Goal: Information Seeking & Learning: Check status

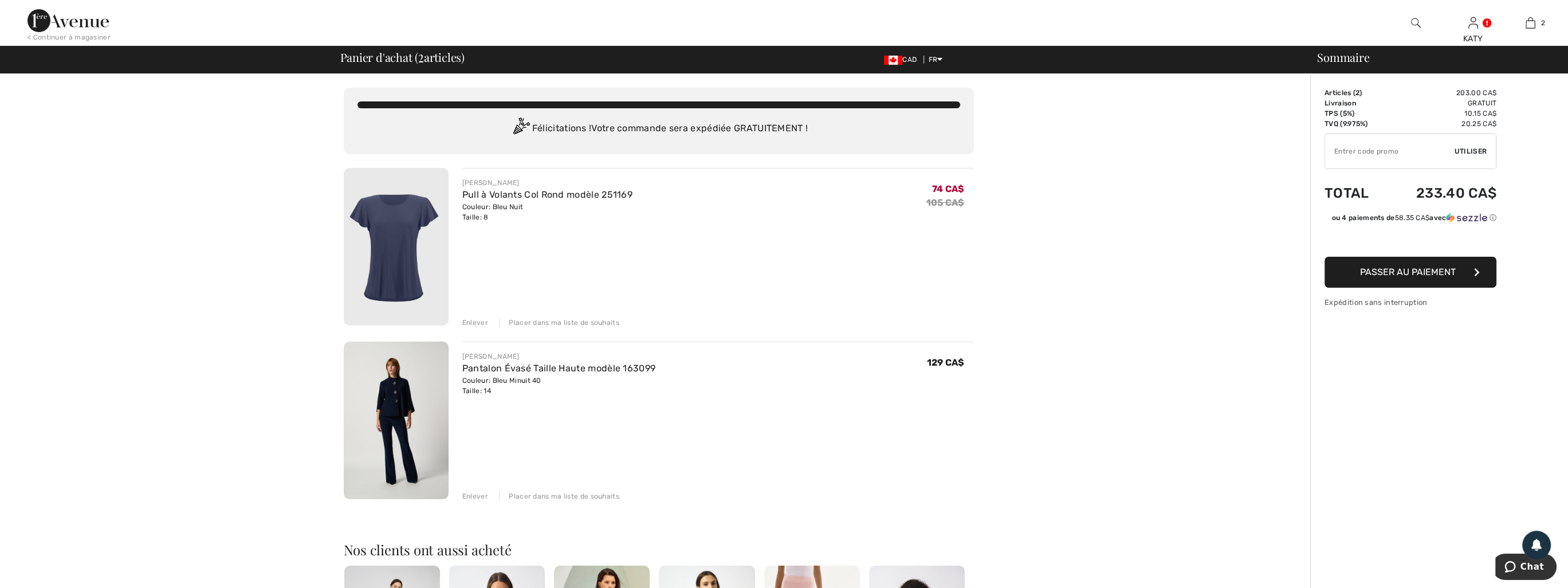
click at [472, 319] on div "Enlever" at bounding box center [475, 323] width 26 height 10
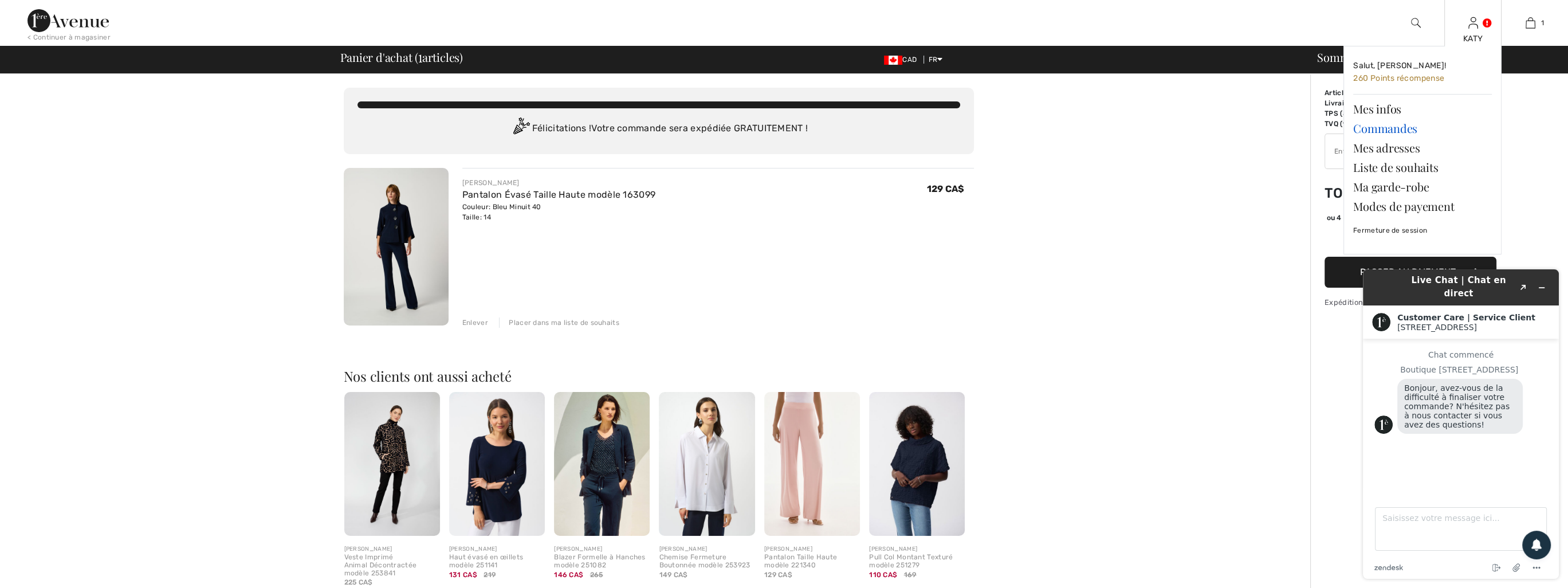
click at [1372, 125] on link "Commandes" at bounding box center [1422, 129] width 139 height 20
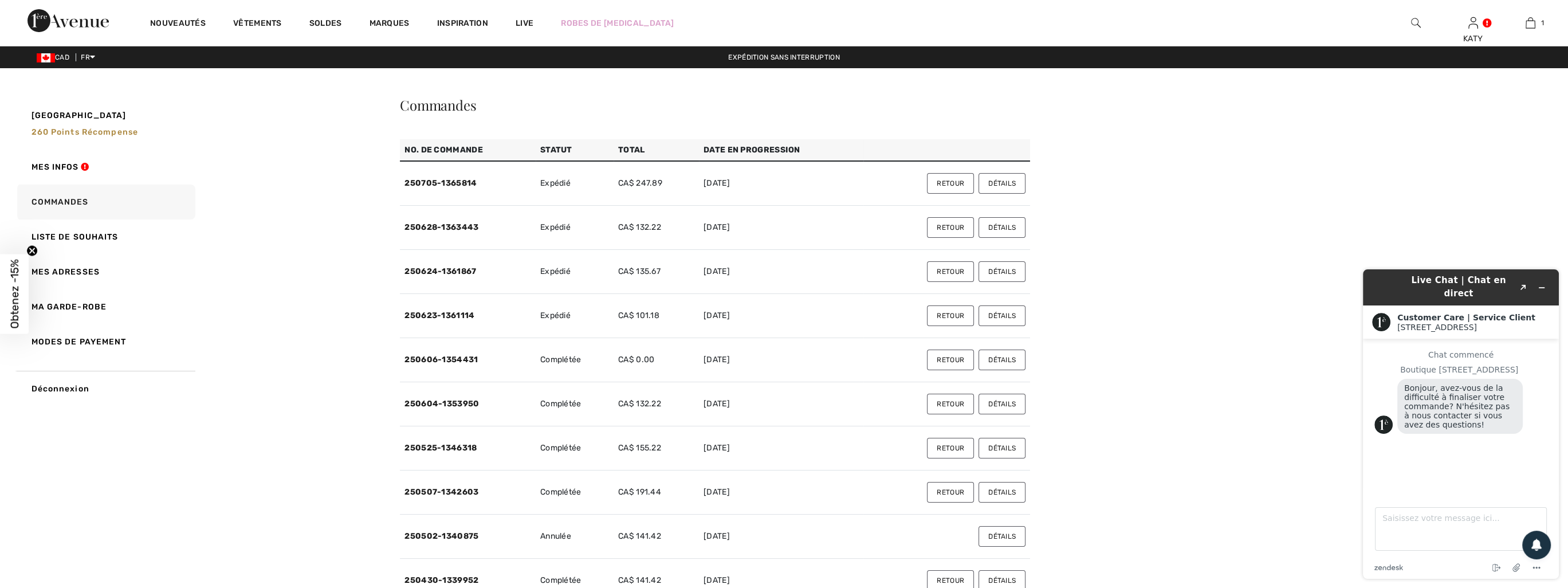
click at [997, 403] on button "Détails" at bounding box center [1002, 404] width 47 height 21
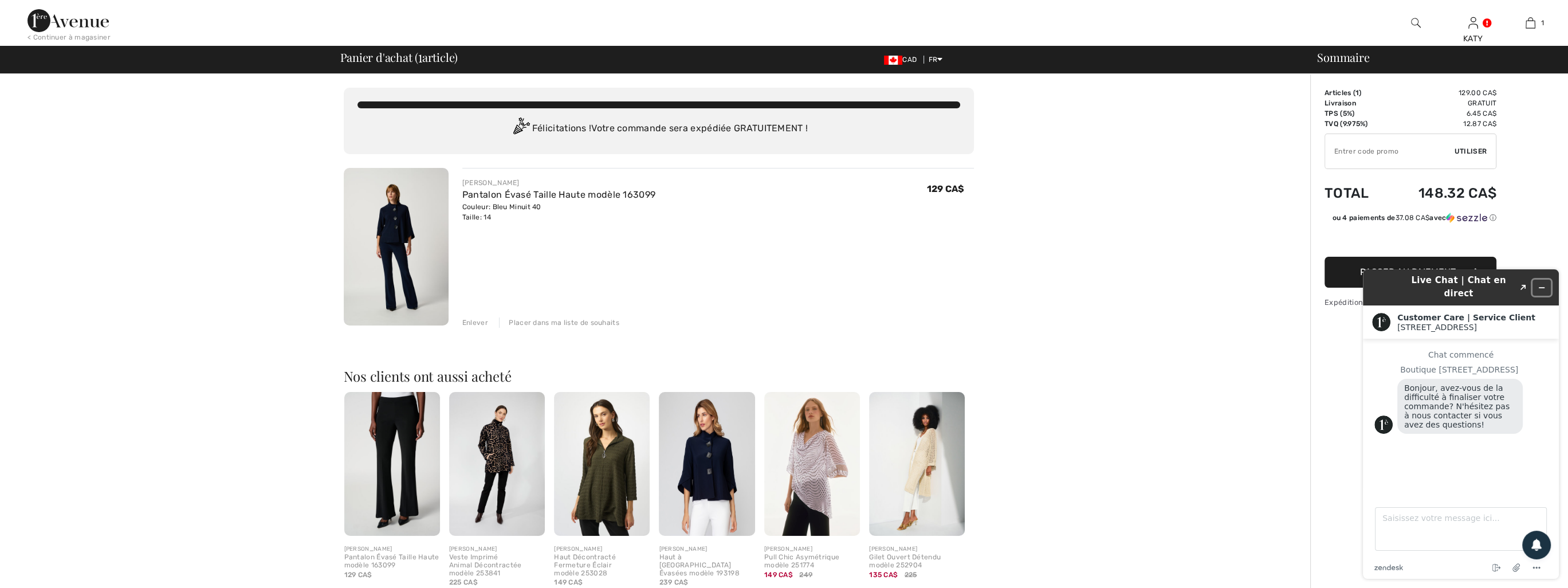
click at [1542, 285] on icon "Réduire le widget" at bounding box center [1541, 287] width 8 height 8
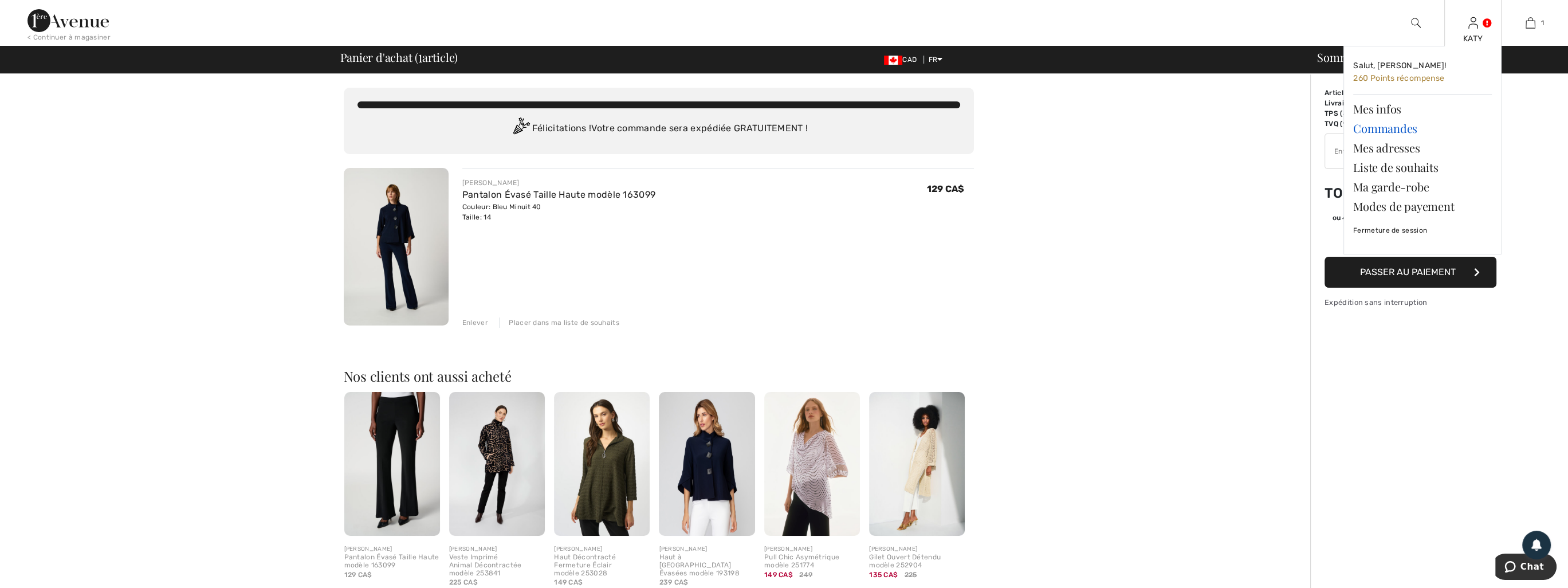
click at [1382, 132] on link "Commandes" at bounding box center [1422, 129] width 139 height 20
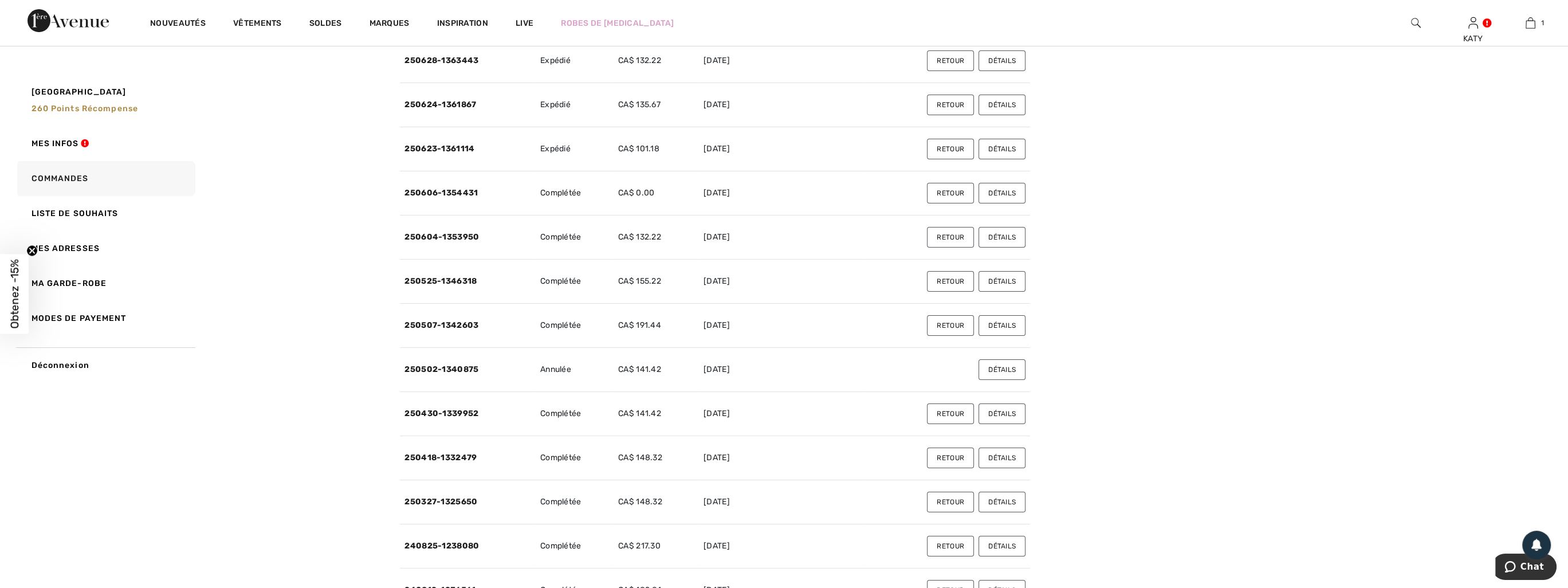
scroll to position [229, 0]
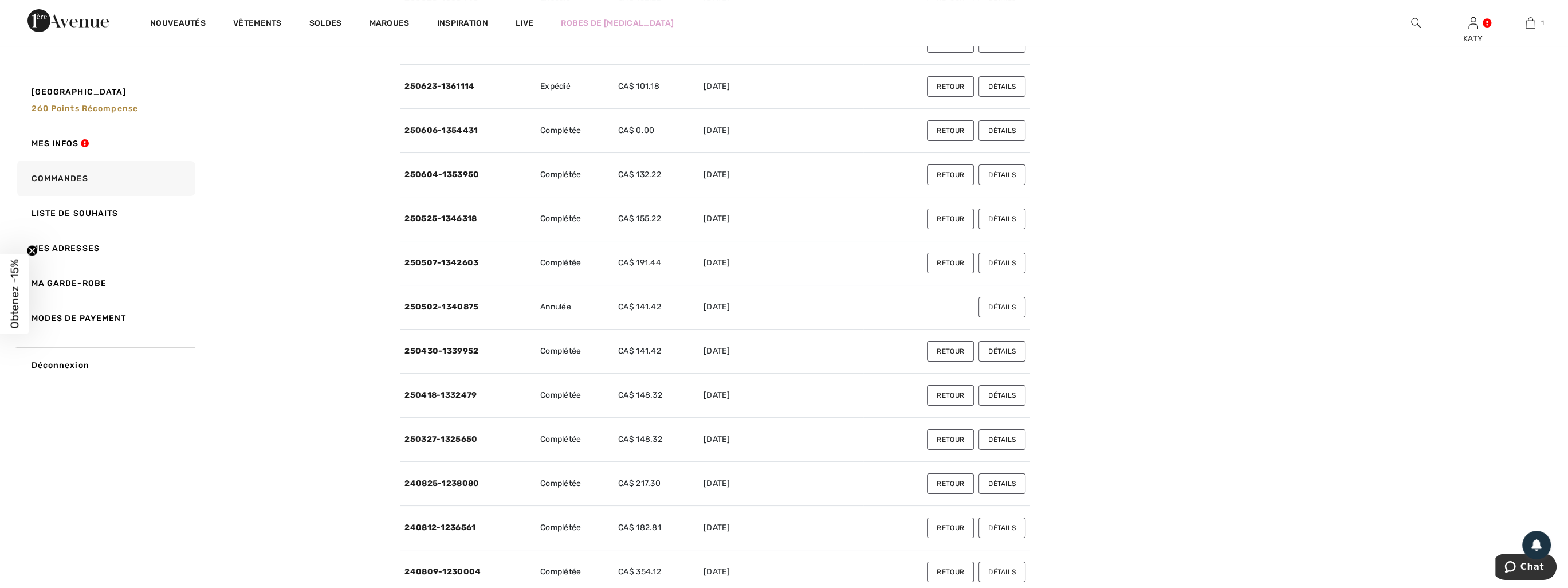
click at [999, 437] on button "Détails" at bounding box center [1002, 440] width 47 height 21
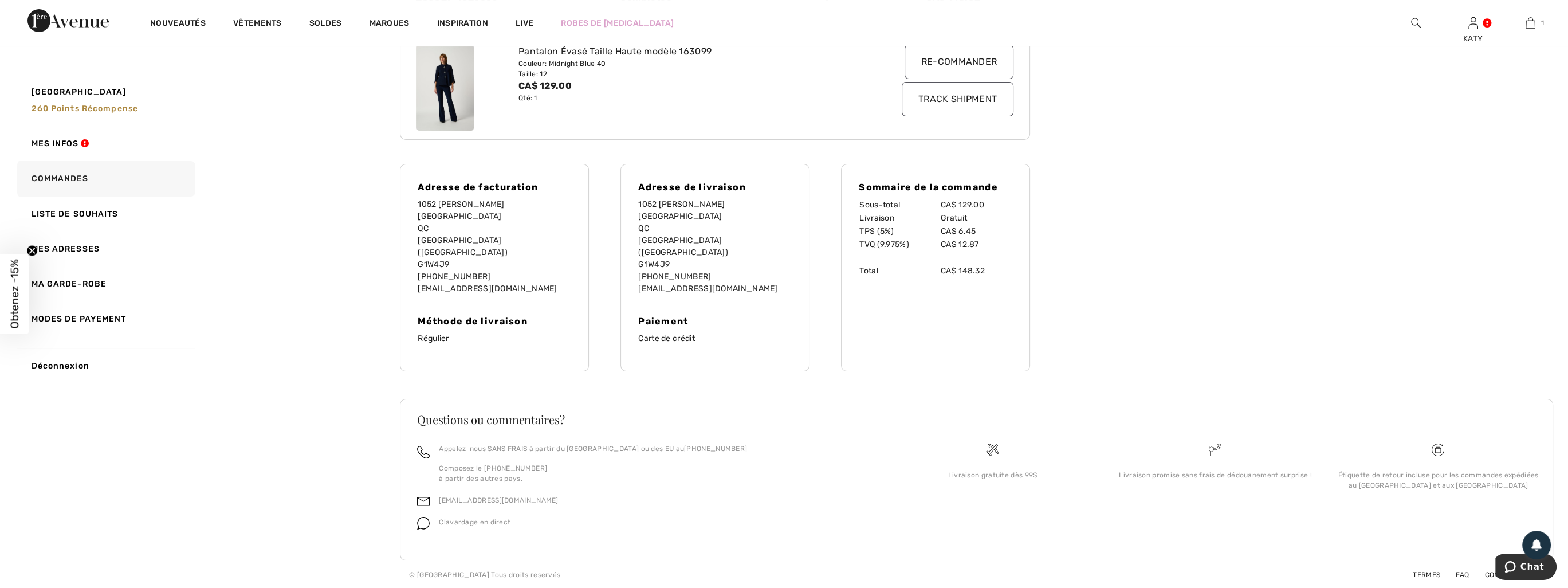
scroll to position [217, 0]
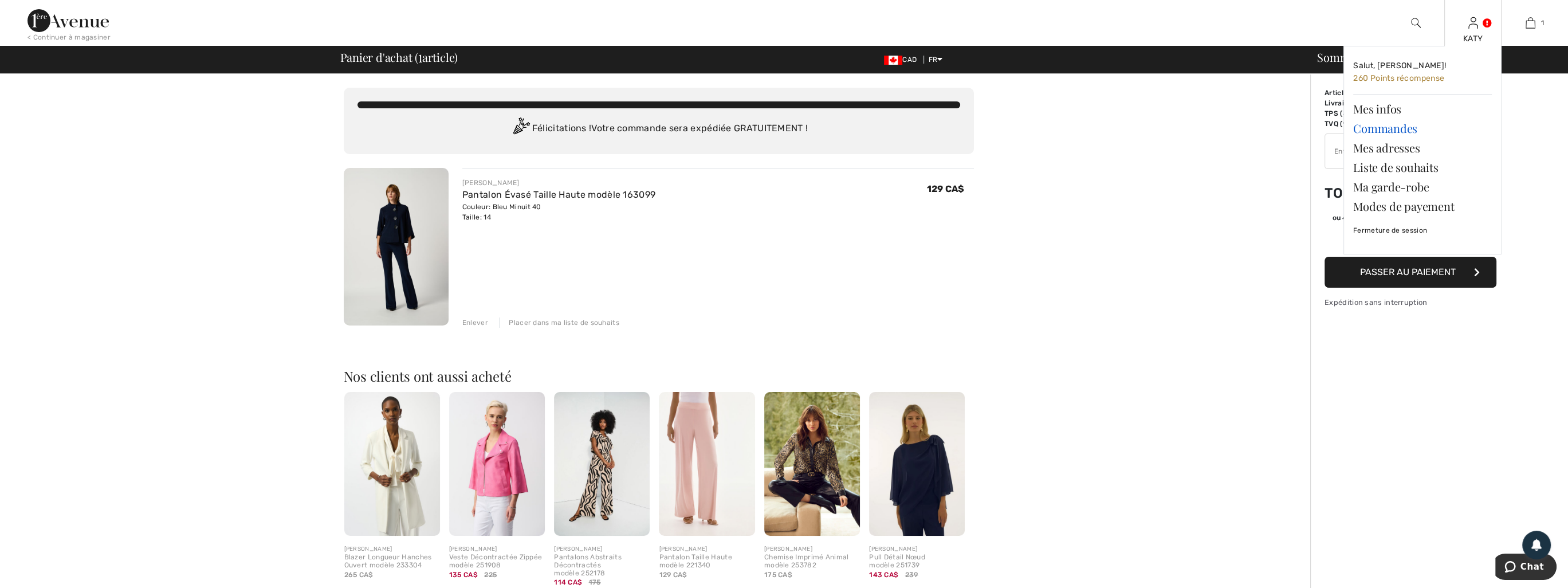
click at [1381, 127] on link "Commandes" at bounding box center [1422, 129] width 139 height 20
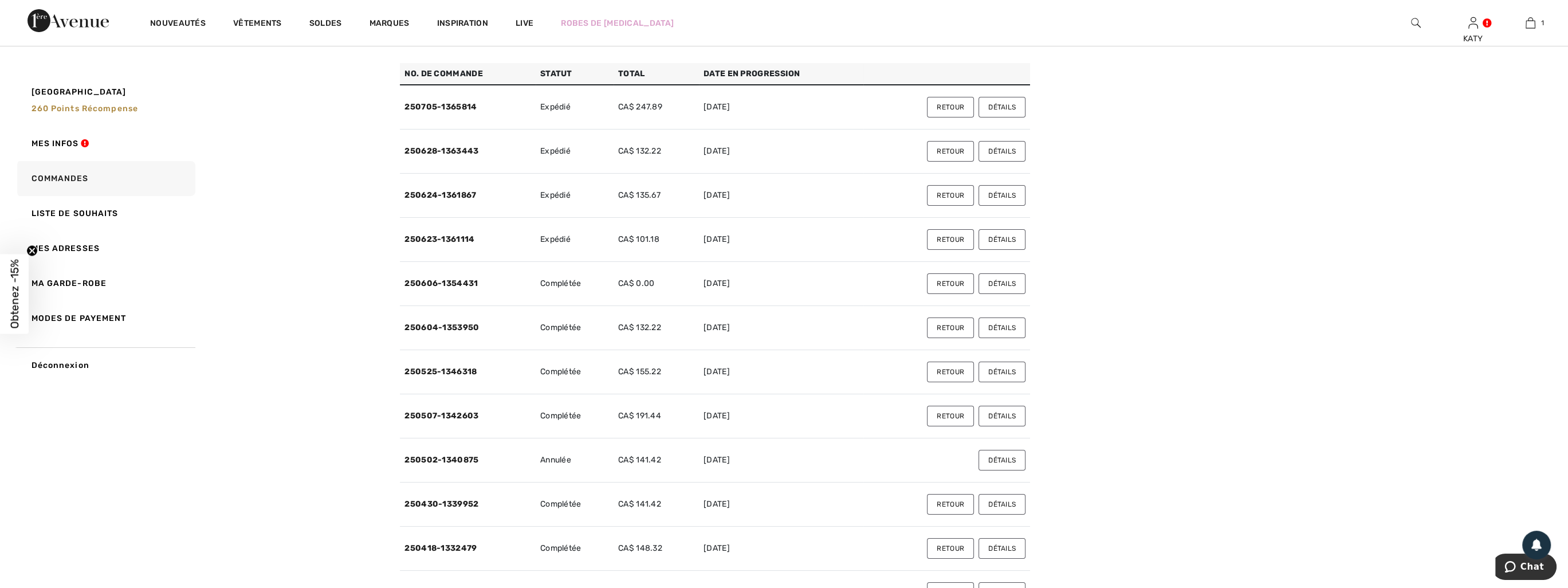
scroll to position [115, 0]
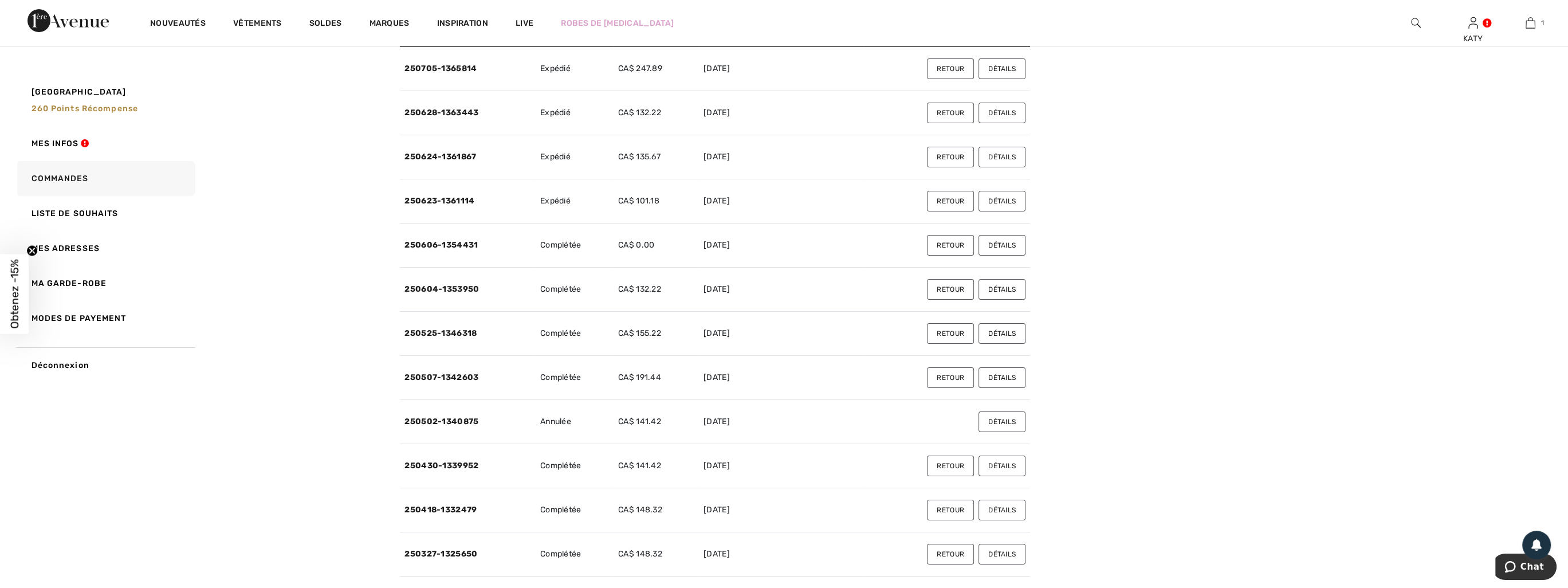
click at [1010, 467] on button "Détails" at bounding box center [1002, 466] width 47 height 21
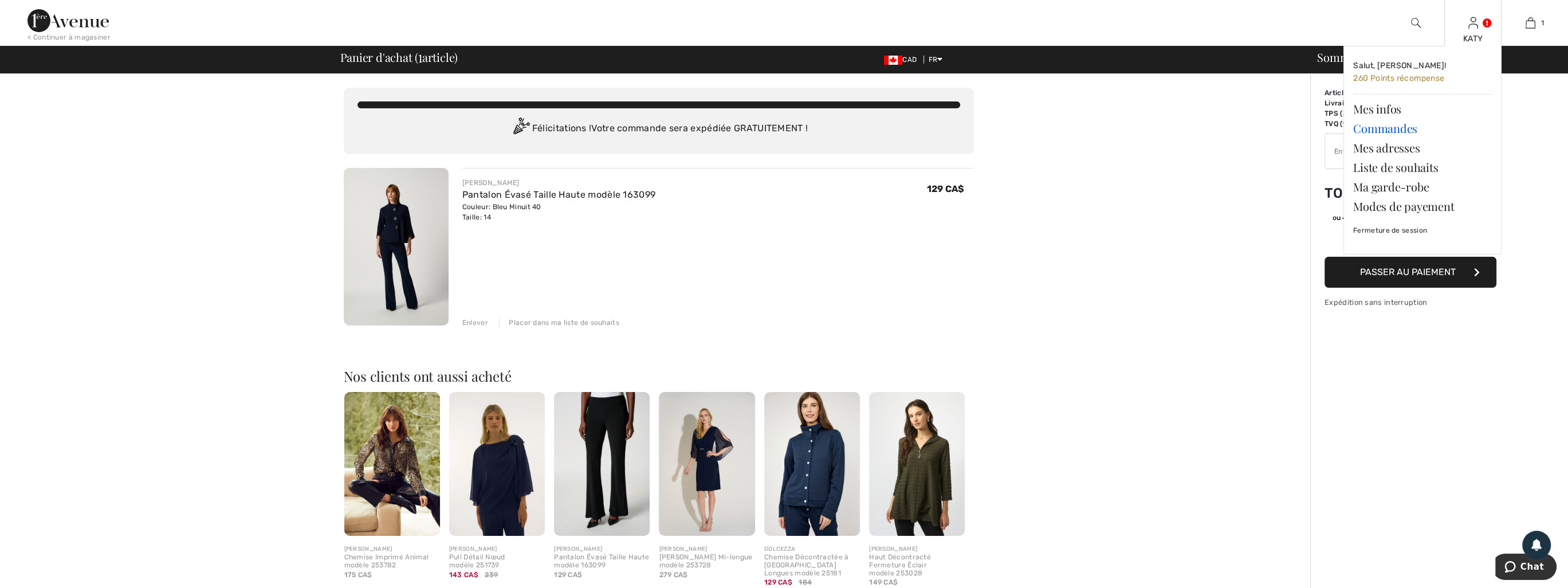
click at [1407, 129] on link "Commandes" at bounding box center [1422, 129] width 139 height 20
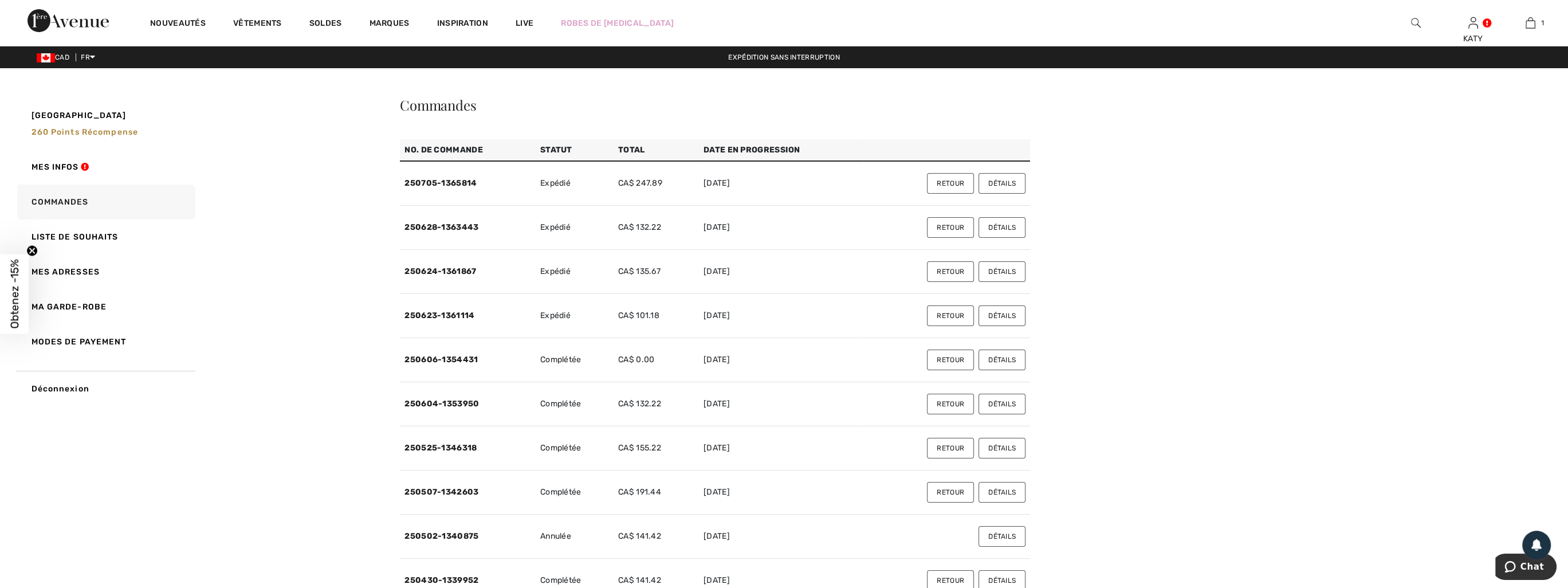
click at [1001, 445] on button "Détails" at bounding box center [1002, 448] width 47 height 21
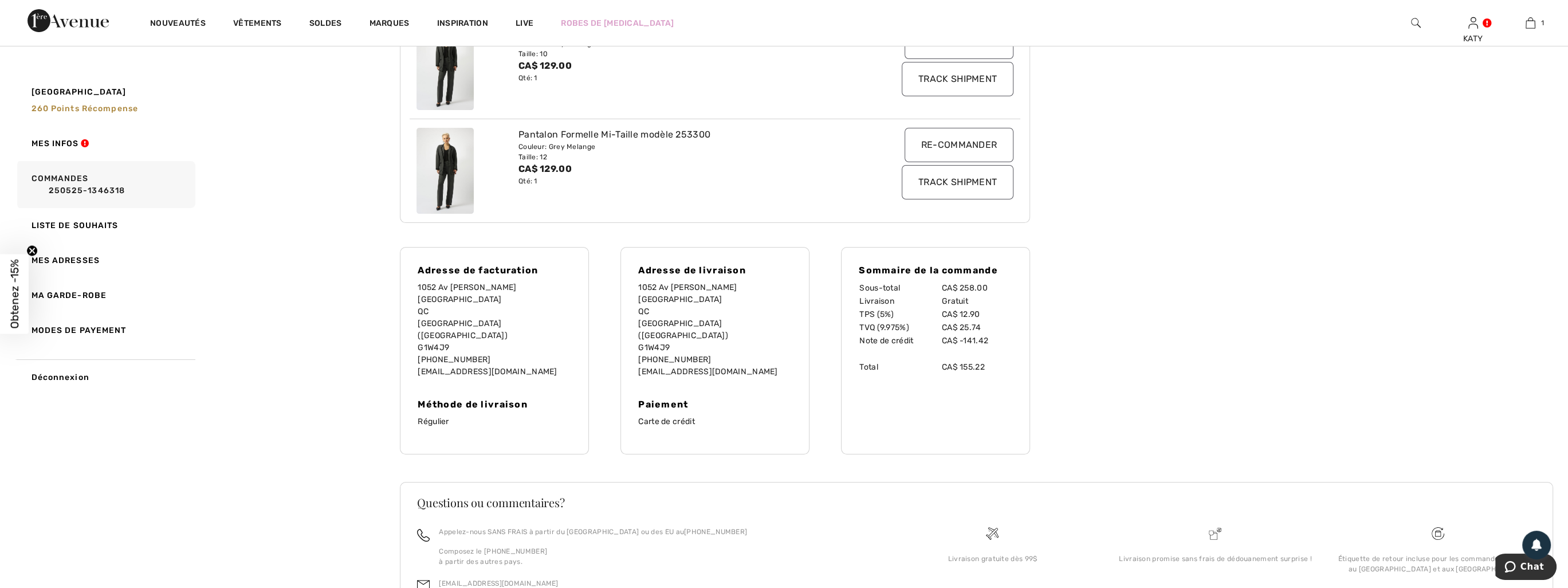
scroll to position [149, 0]
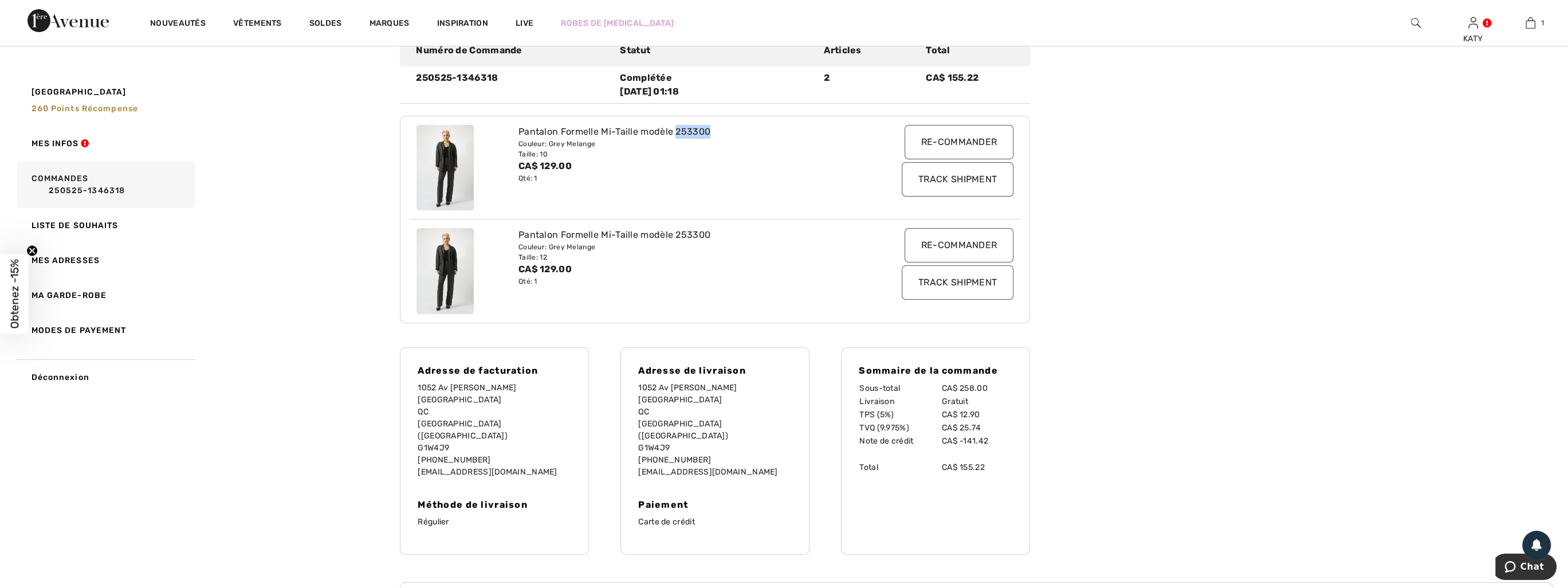
drag, startPoint x: 674, startPoint y: 127, endPoint x: 710, endPoint y: 131, distance: 36.2
click at [710, 131] on div "Pantalon Formelle Mi-Taille modèle 253300" at bounding box center [690, 132] width 343 height 13
copy div "253300"
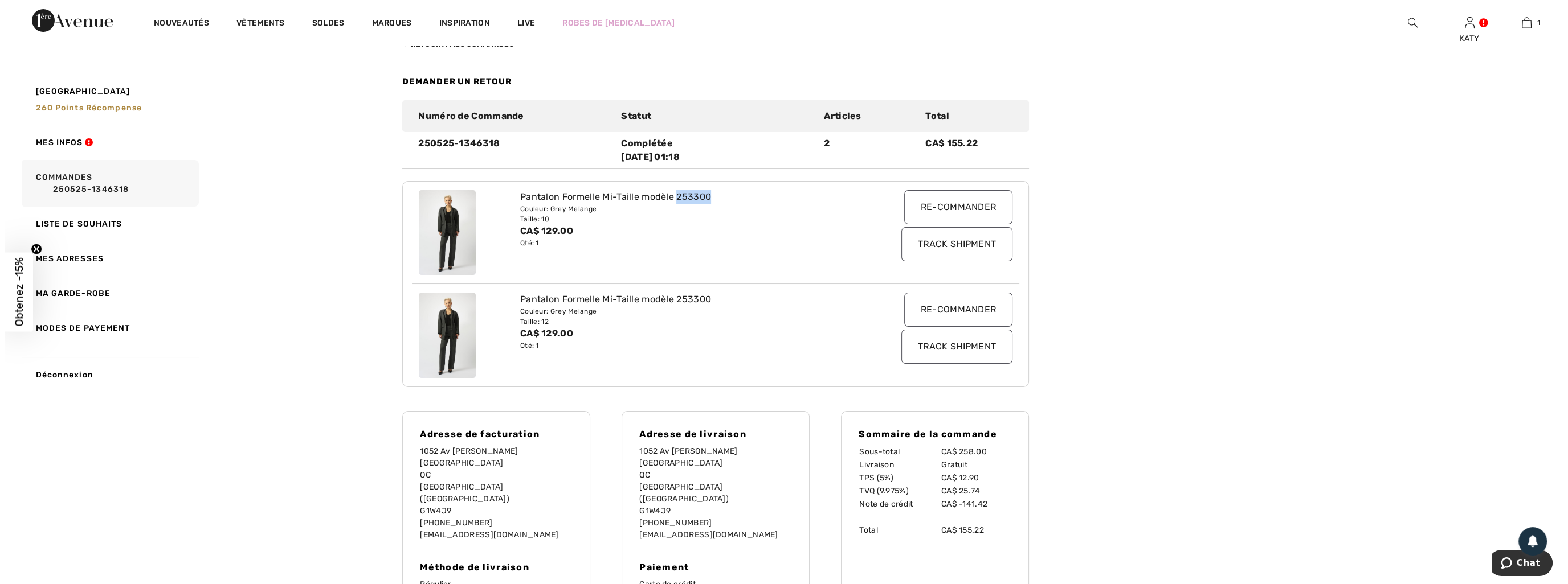
scroll to position [0, 0]
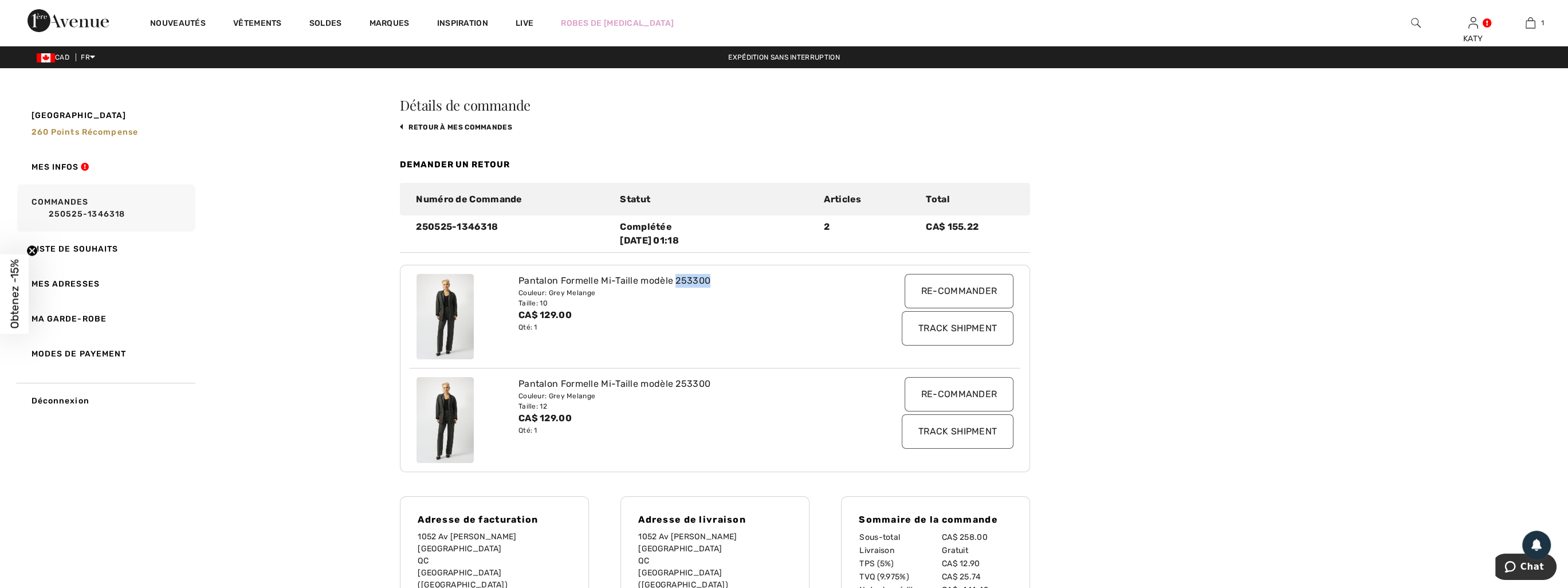
click at [1409, 23] on div at bounding box center [1416, 23] width 58 height 46
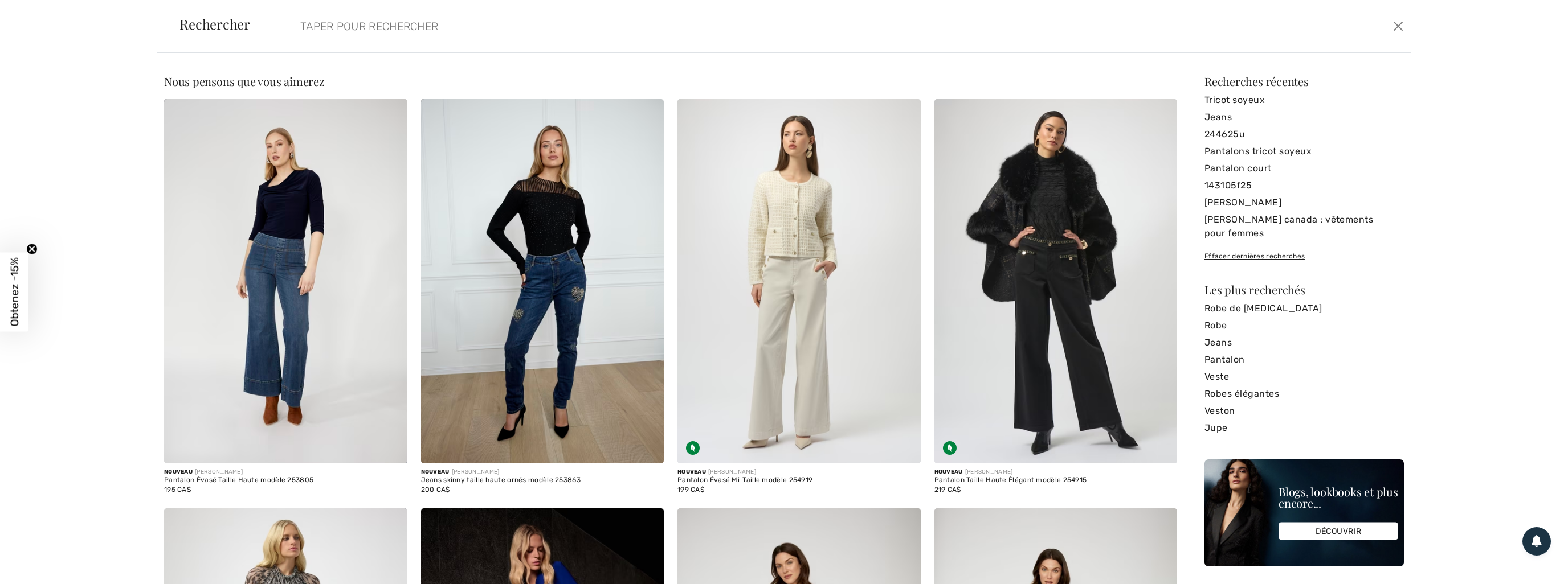
paste input "253300"
type input "253300"
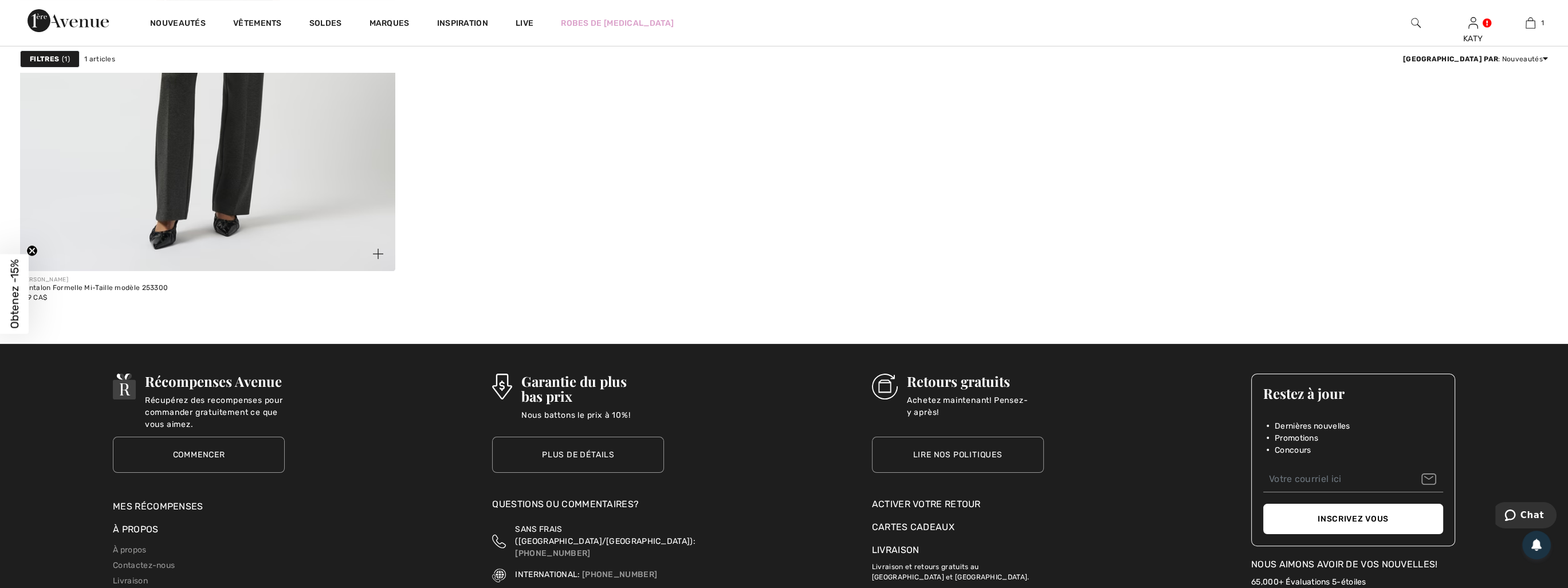
scroll to position [459, 0]
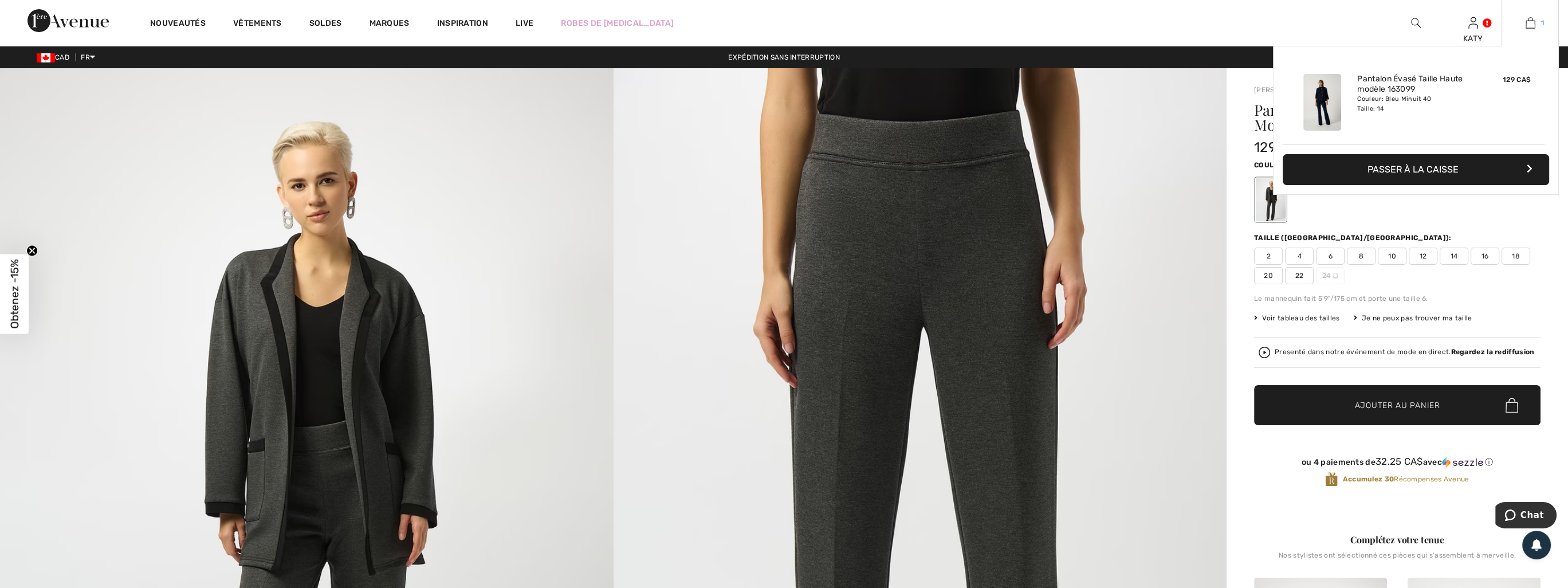
click at [1533, 20] on img at bounding box center [1531, 23] width 10 height 13
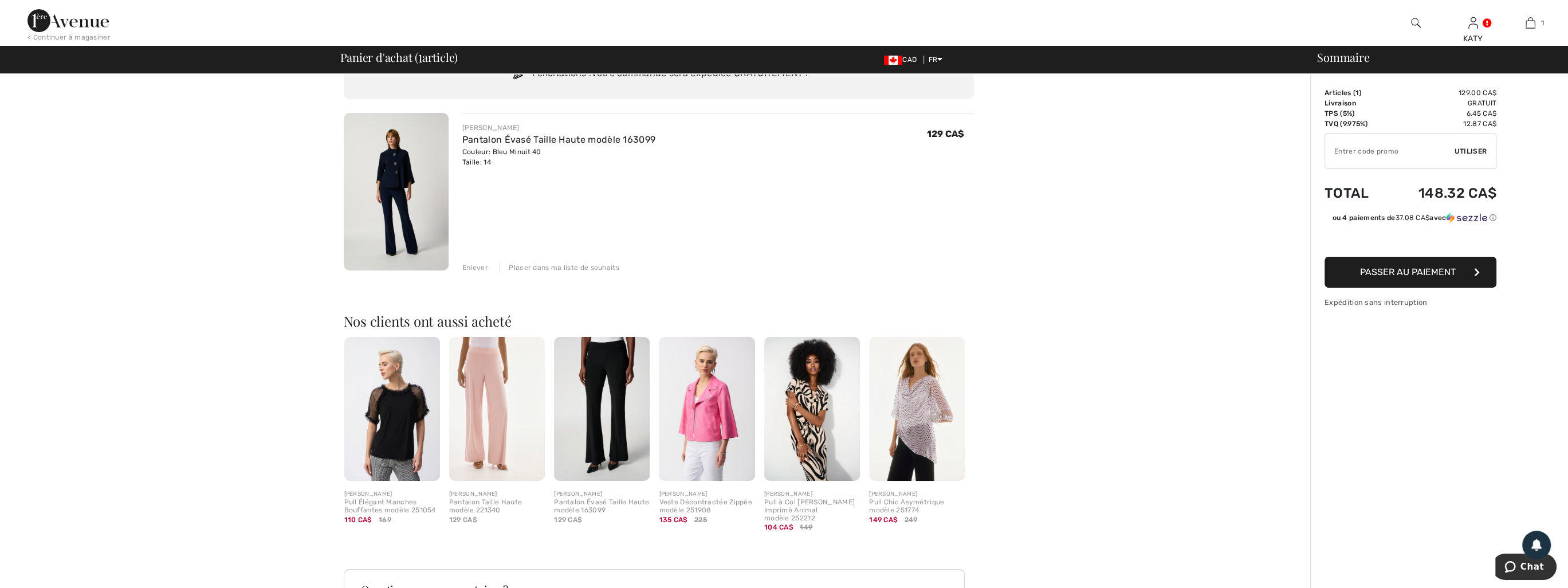
scroll to position [115, 0]
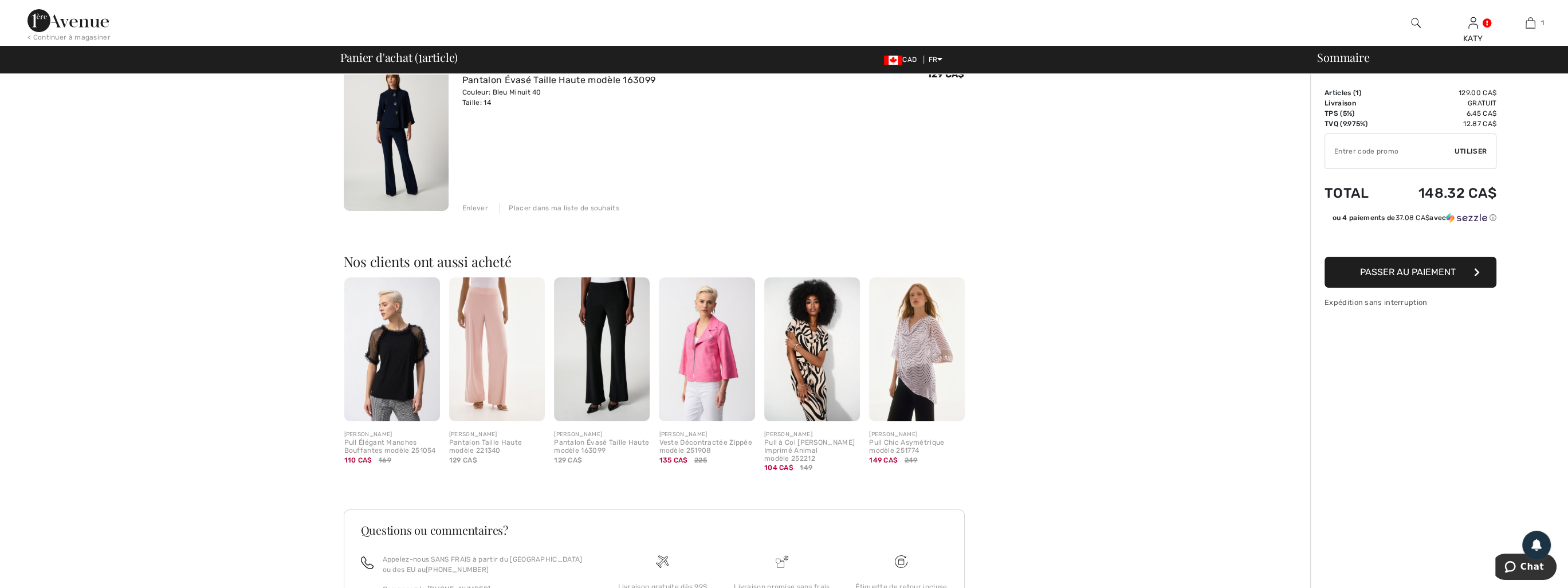
click at [615, 333] on img at bounding box center [602, 349] width 95 height 144
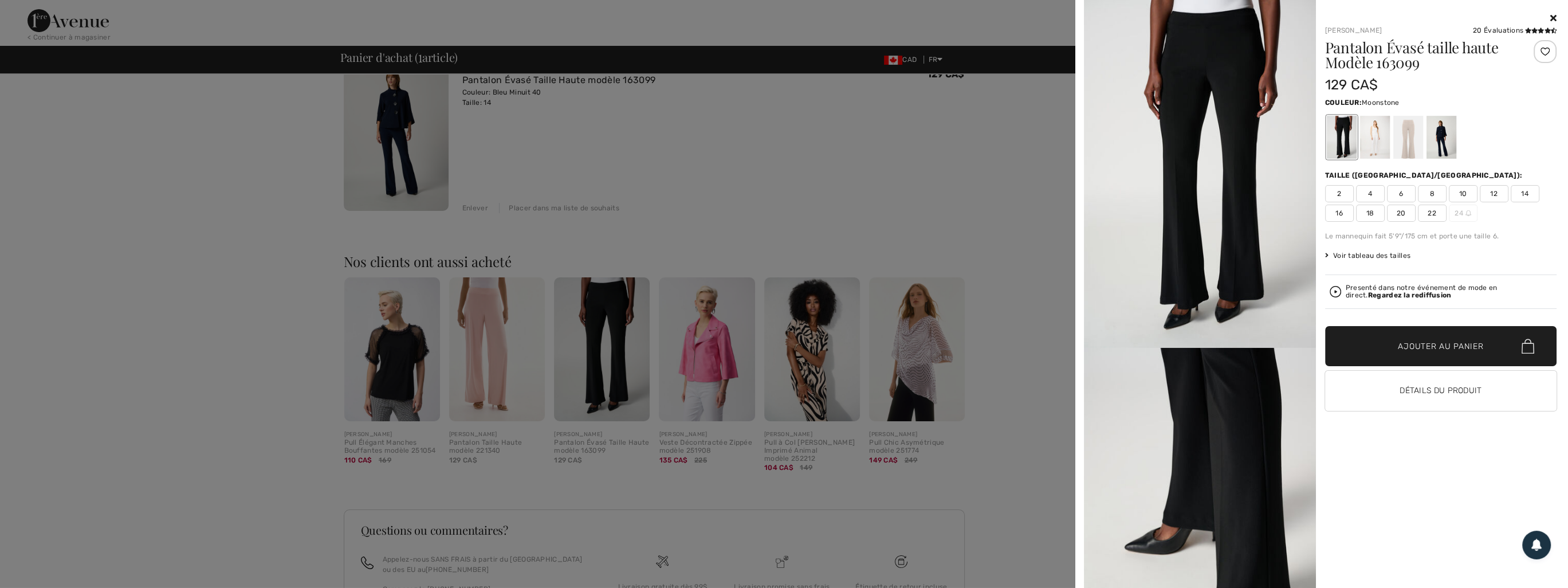
click at [1413, 132] on div at bounding box center [1408, 137] width 30 height 43
